Goal: Task Accomplishment & Management: Use online tool/utility

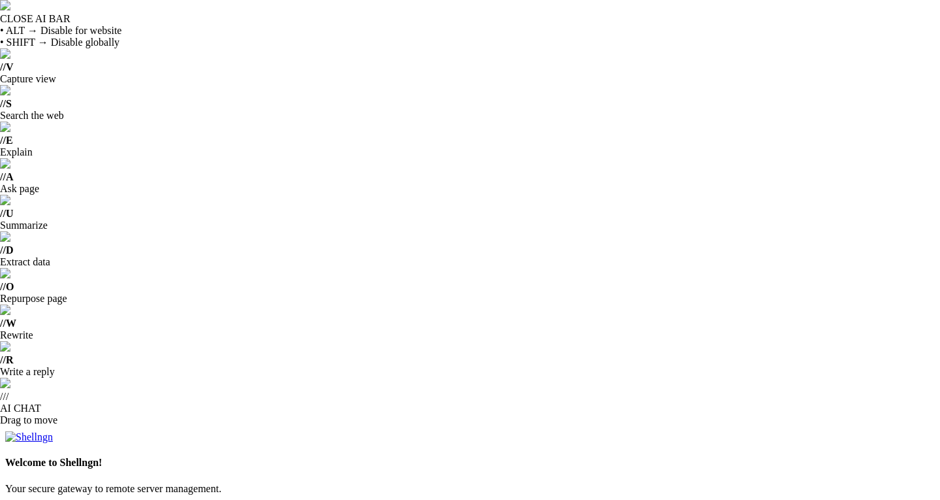
drag, startPoint x: 624, startPoint y: 383, endPoint x: 402, endPoint y: 272, distance: 248.8
click at [402, 439] on div "Choose a theme Select how Shellngn looks to you. You can change this at any tim…" at bounding box center [470, 496] width 930 height 115
click at [5, 499] on img at bounding box center [5, 502] width 0 height 0
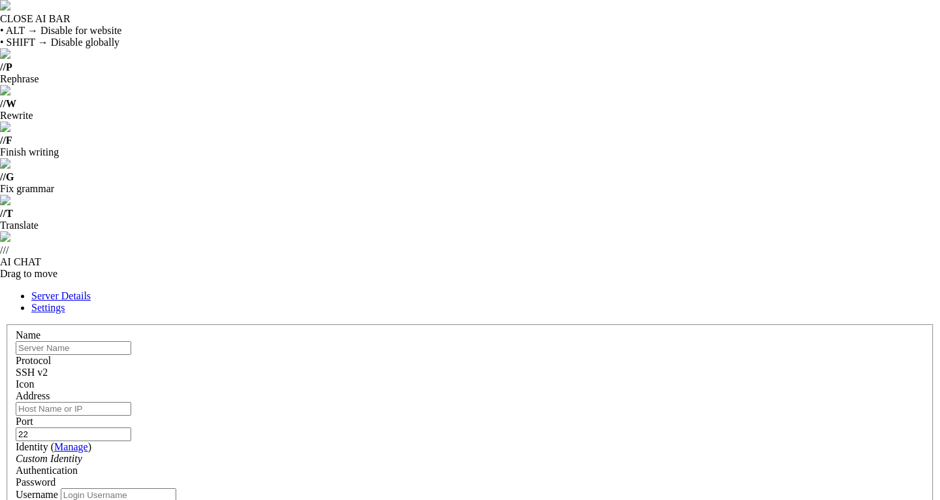
click at [131, 341] on input "text" at bounding box center [74, 348] width 116 height 14
type input "u"
type input "ubi"
click at [464, 453] on div "Custom Identity" at bounding box center [470, 459] width 909 height 12
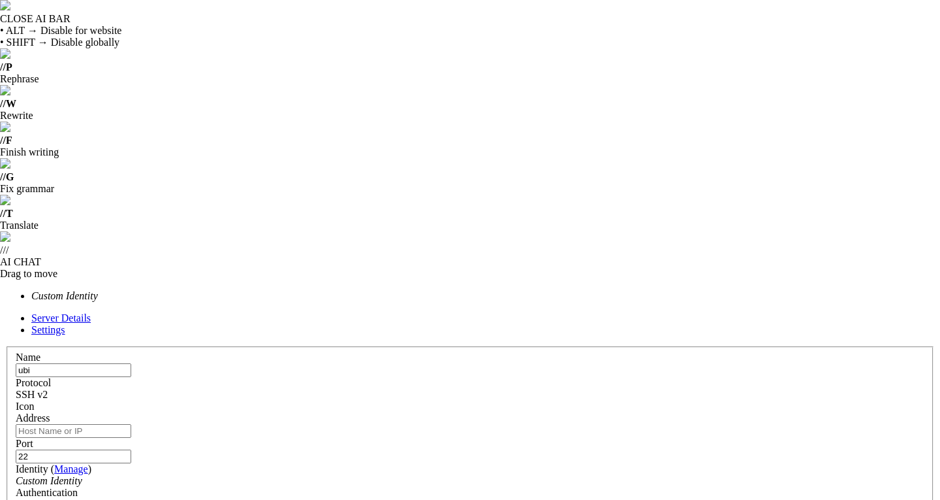
click at [131, 424] on input "Address" at bounding box center [74, 431] width 116 height 14
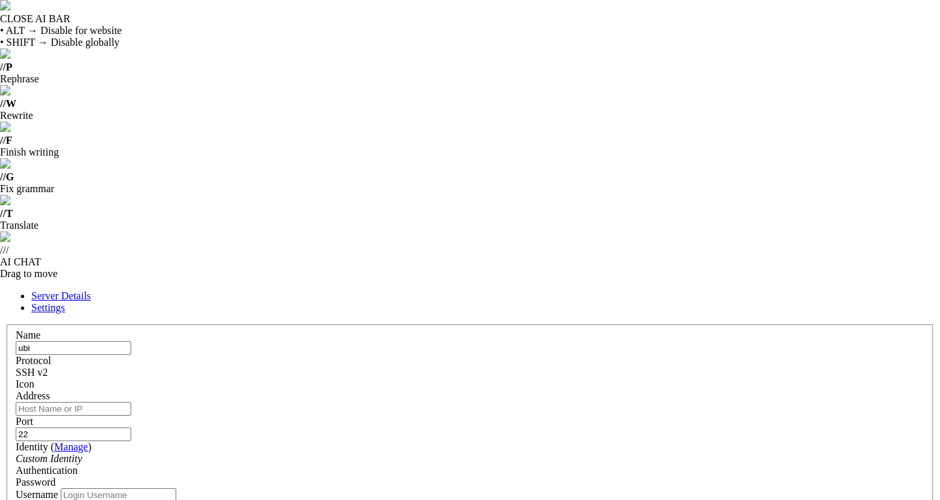
paste input "[TECHNICAL_ID]"
type input "[TECHNICAL_ID]"
click at [176, 488] on input "Username" at bounding box center [119, 495] width 116 height 14
click at [420, 453] on div "Custom Identity" at bounding box center [470, 459] width 909 height 12
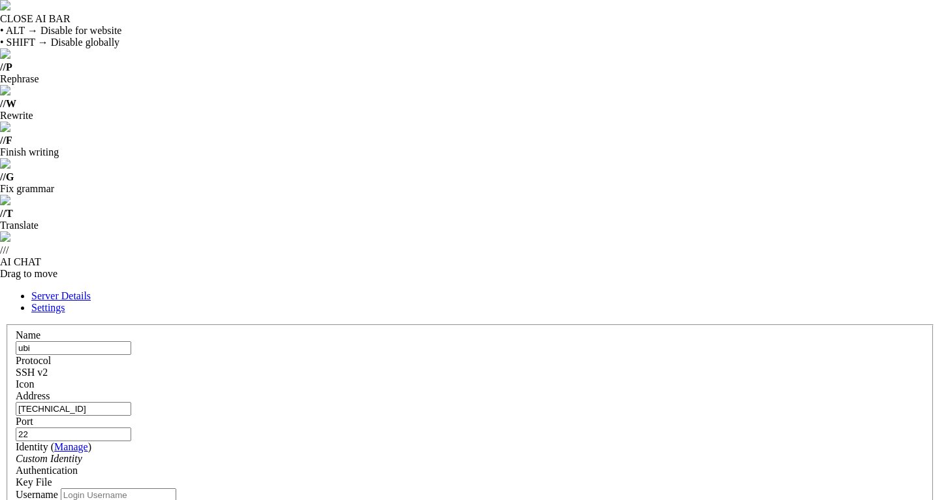
click at [176, 488] on input "Username" at bounding box center [119, 495] width 116 height 14
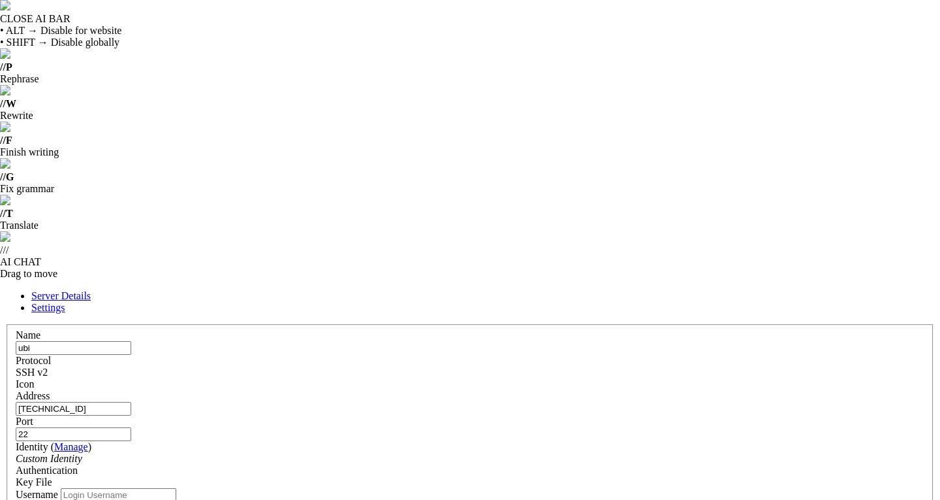
click at [176, 488] on input "Username" at bounding box center [119, 495] width 116 height 14
type input "ubi"
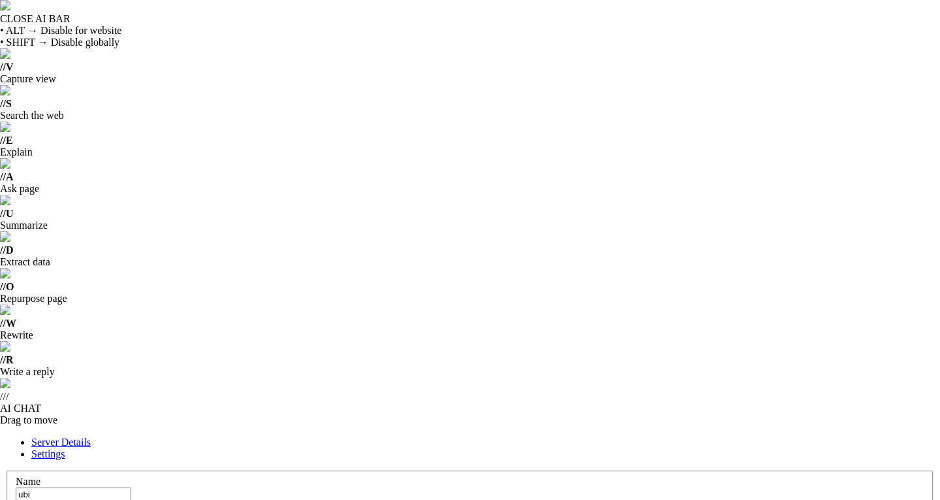
type input "ssh-ed25519-shellfish@iphone-08052025"
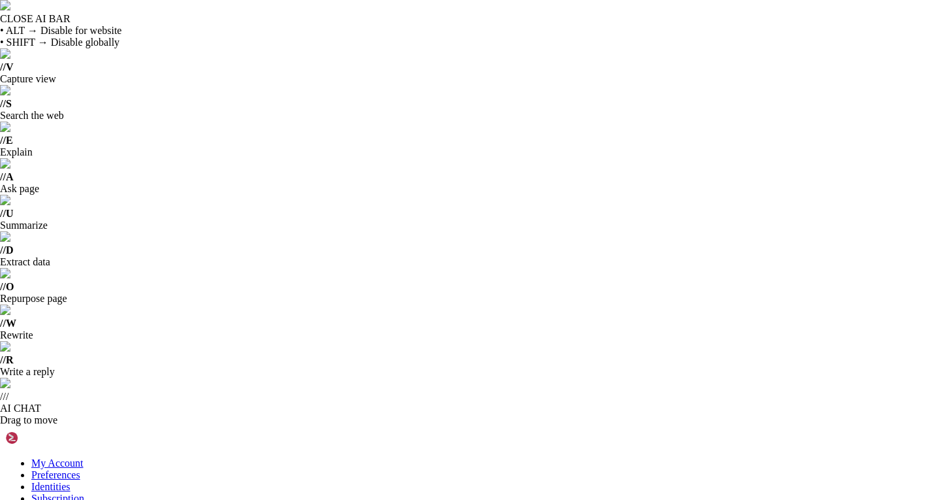
drag, startPoint x: 76, startPoint y: 348, endPoint x: 82, endPoint y: 355, distance: 8.9
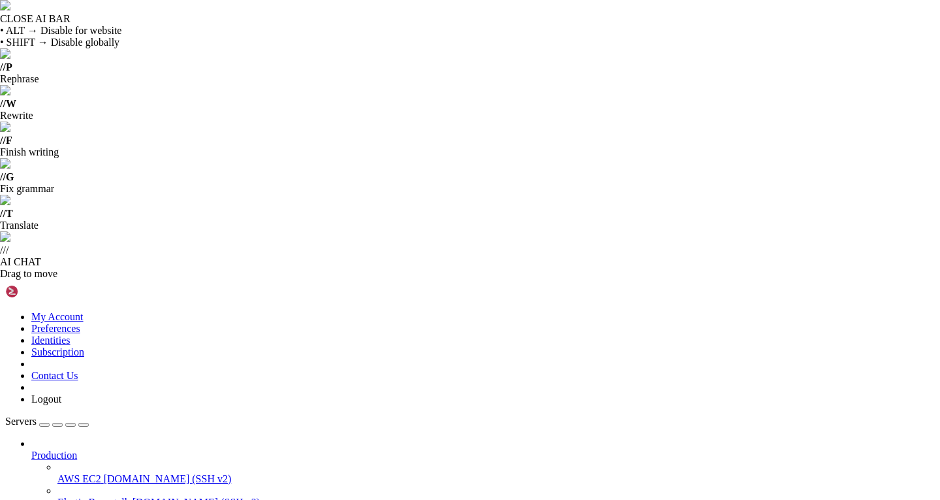
type input "/home/ubi"
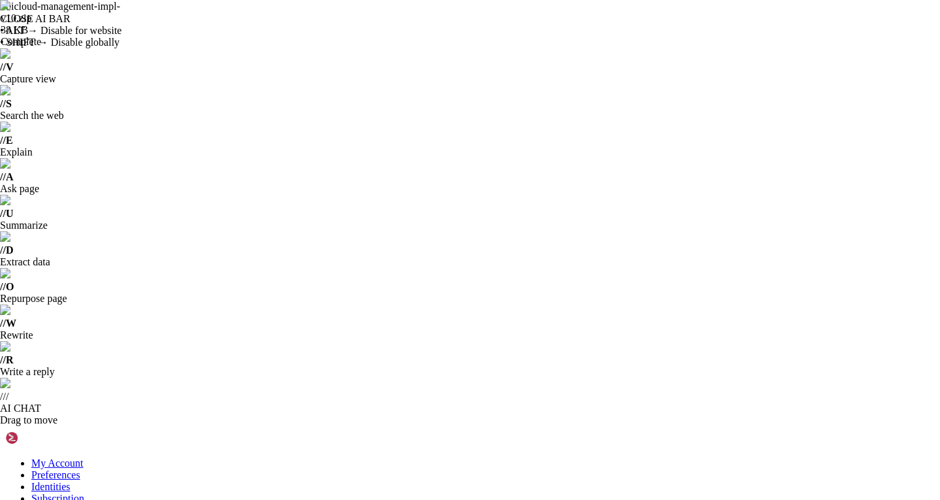
drag, startPoint x: 157, startPoint y: 355, endPoint x: 89, endPoint y: 123, distance: 240.9
